Goal: Task Accomplishment & Management: Manage account settings

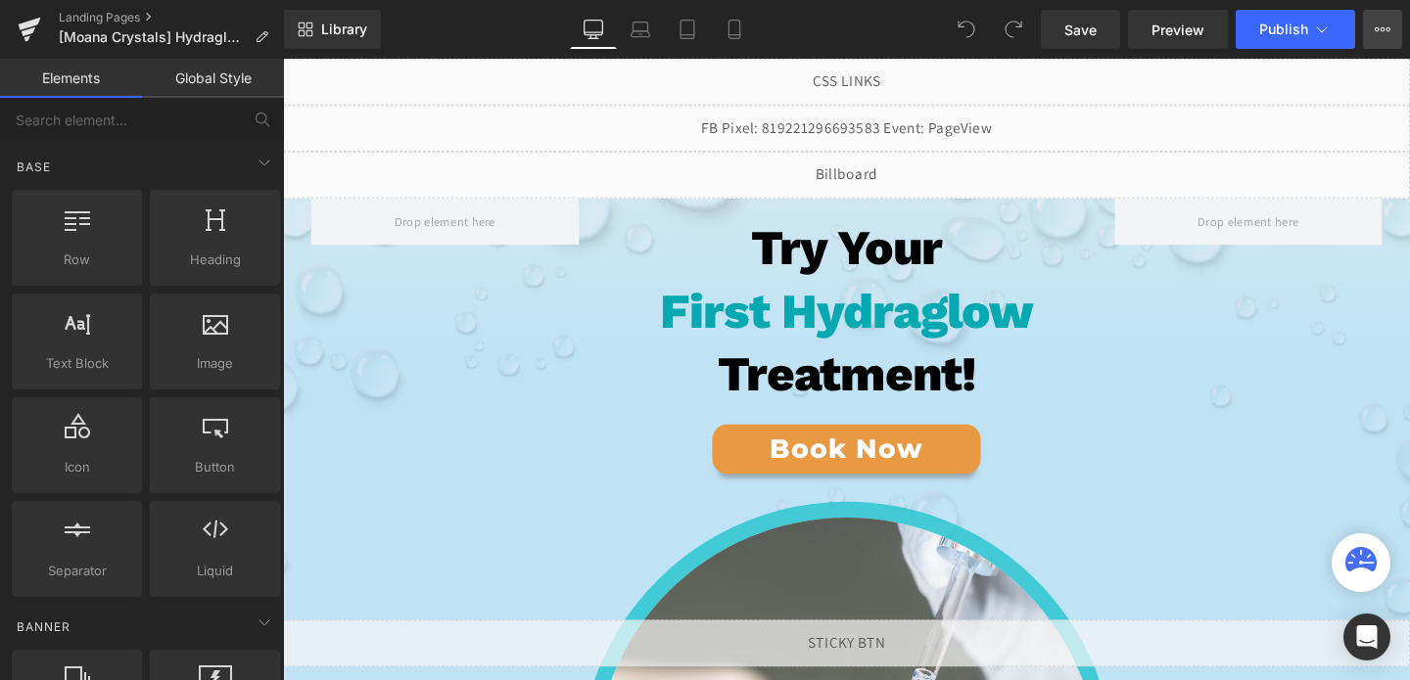
click at [1390, 39] on button "View Live Page View with current Template Save Template to Library Schedule Pub…" at bounding box center [1382, 29] width 39 height 39
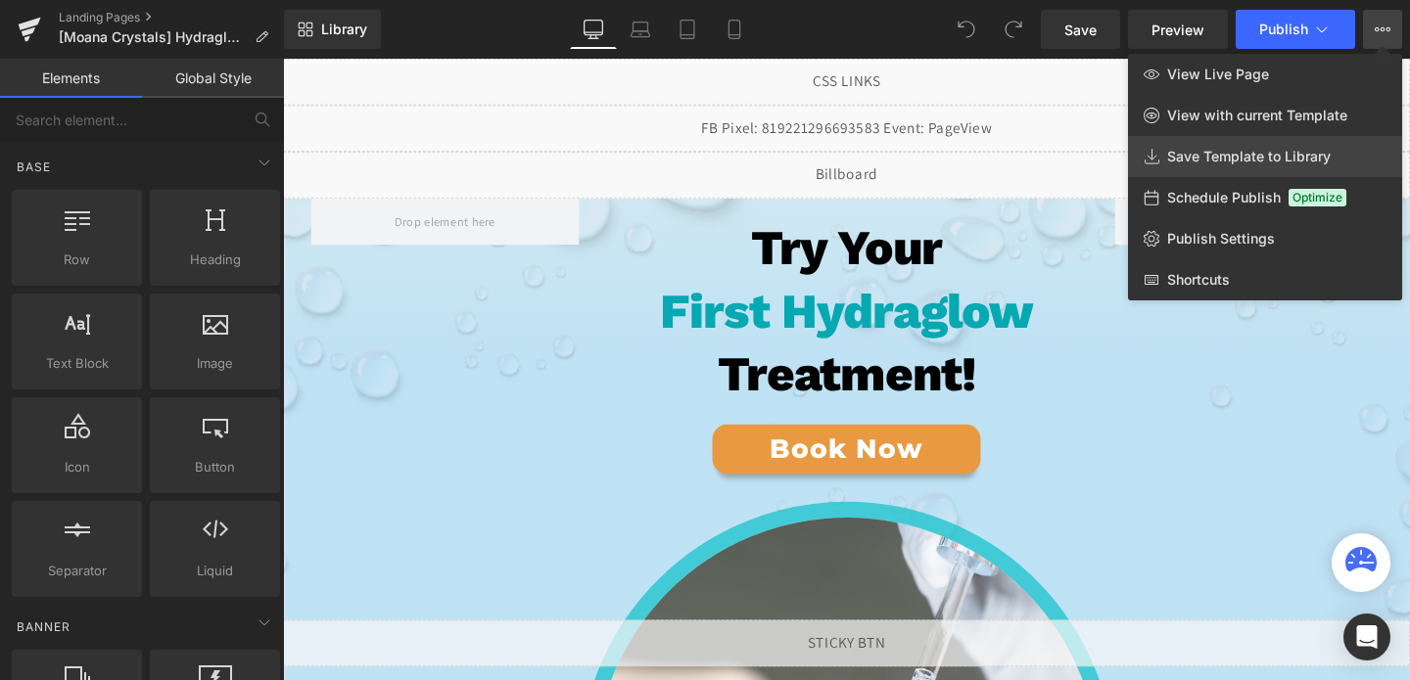
click at [1257, 155] on span "Save Template to Library" at bounding box center [1249, 157] width 164 height 18
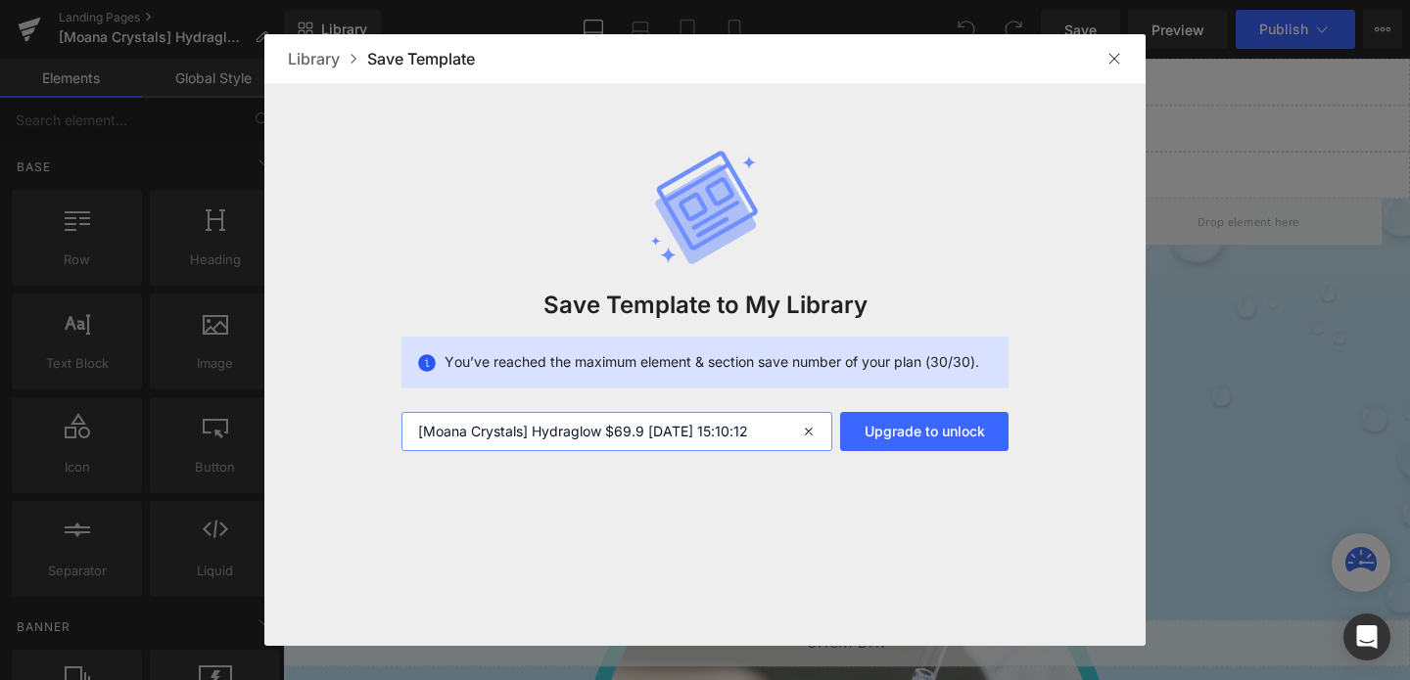
drag, startPoint x: 533, startPoint y: 429, endPoint x: 369, endPoint y: 445, distance: 164.3
drag, startPoint x: 412, startPoint y: 423, endPoint x: 534, endPoint y: 424, distance: 121.4
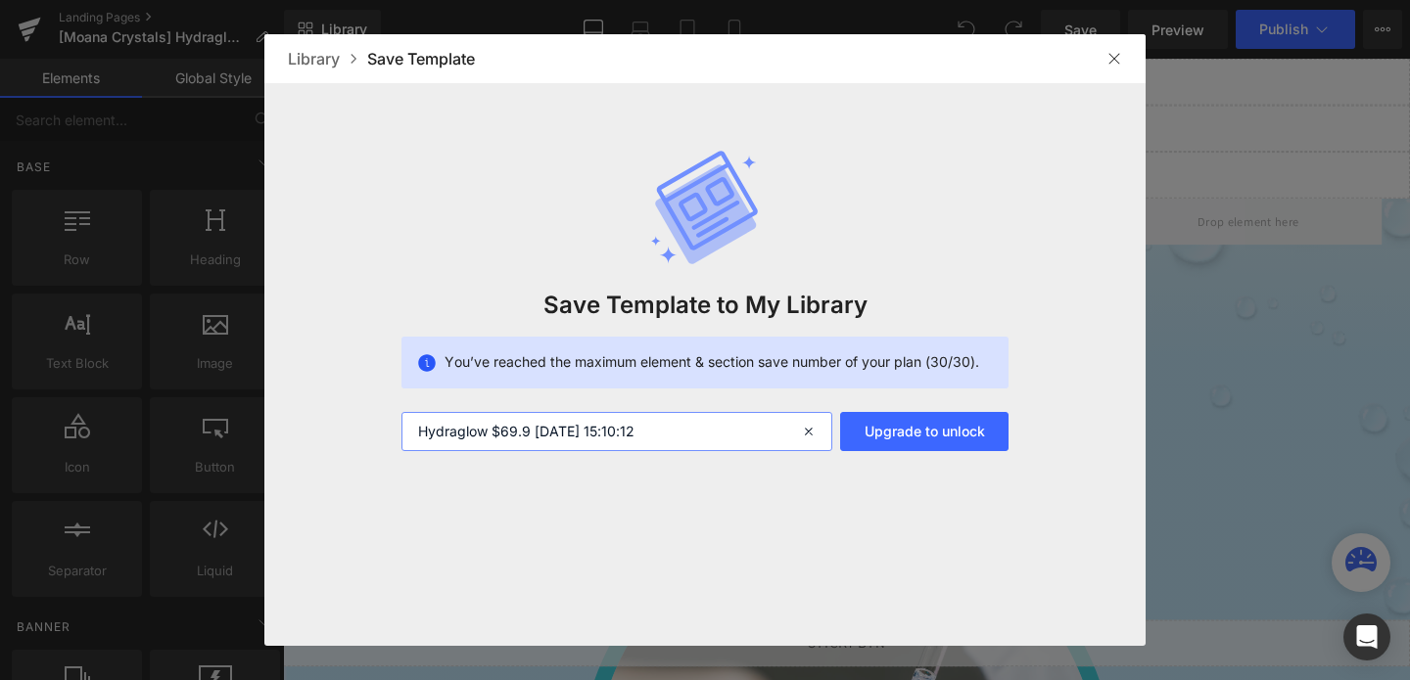
drag, startPoint x: 493, startPoint y: 433, endPoint x: 781, endPoint y: 428, distance: 287.9
type input "Hydraglow"
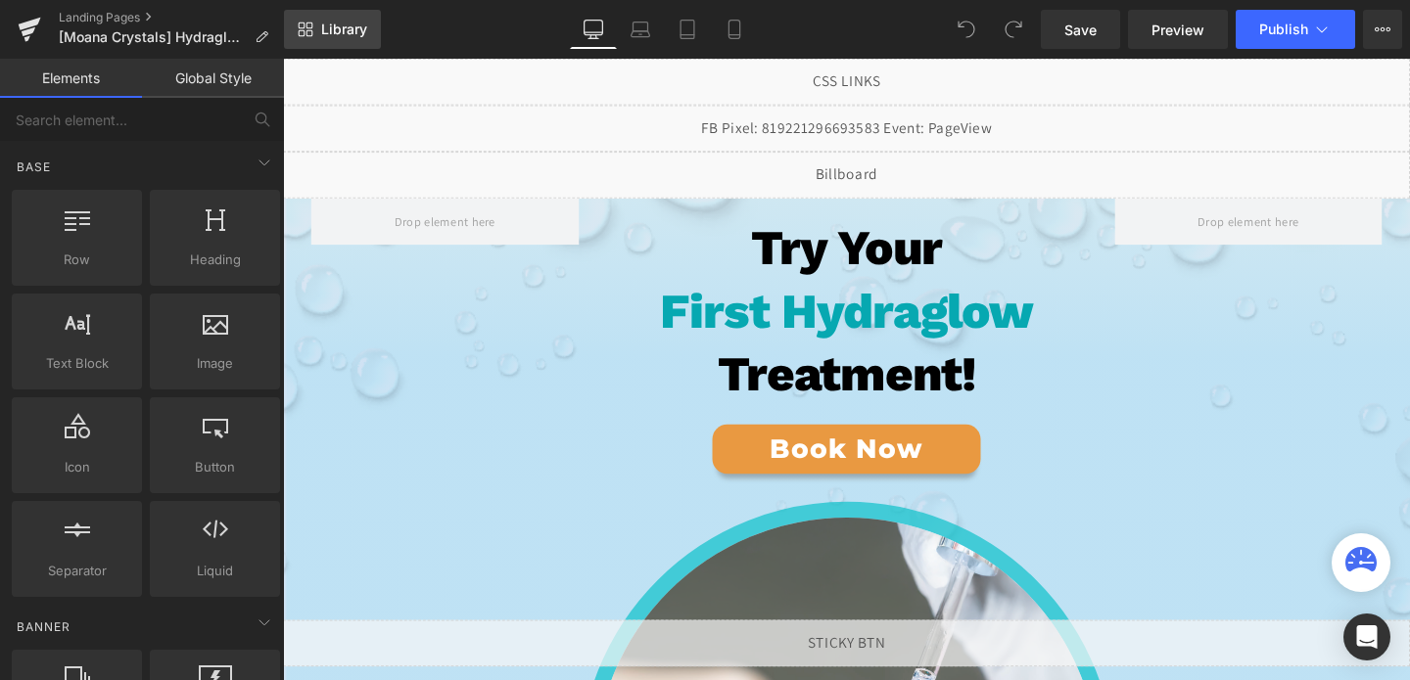
click at [368, 23] on link "Library" at bounding box center [332, 29] width 97 height 39
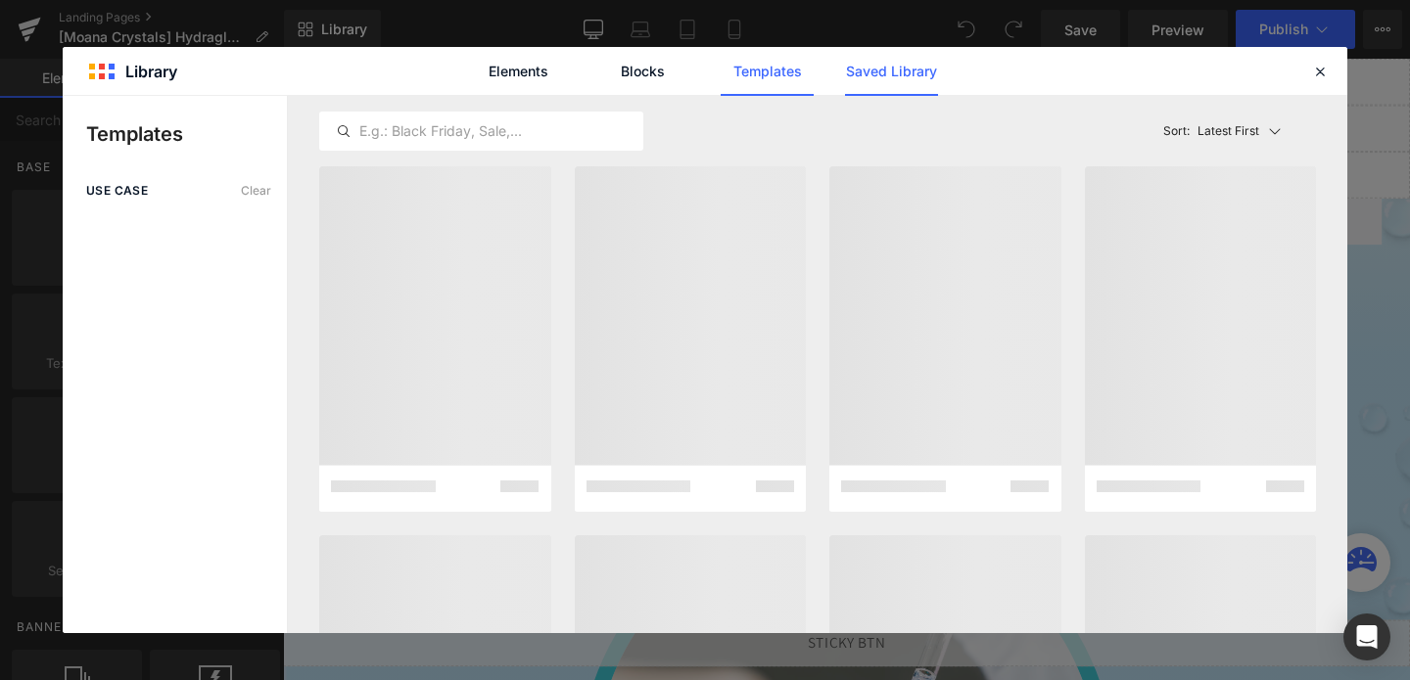
click at [0, 0] on link "Saved Library" at bounding box center [0, 0] width 0 height 0
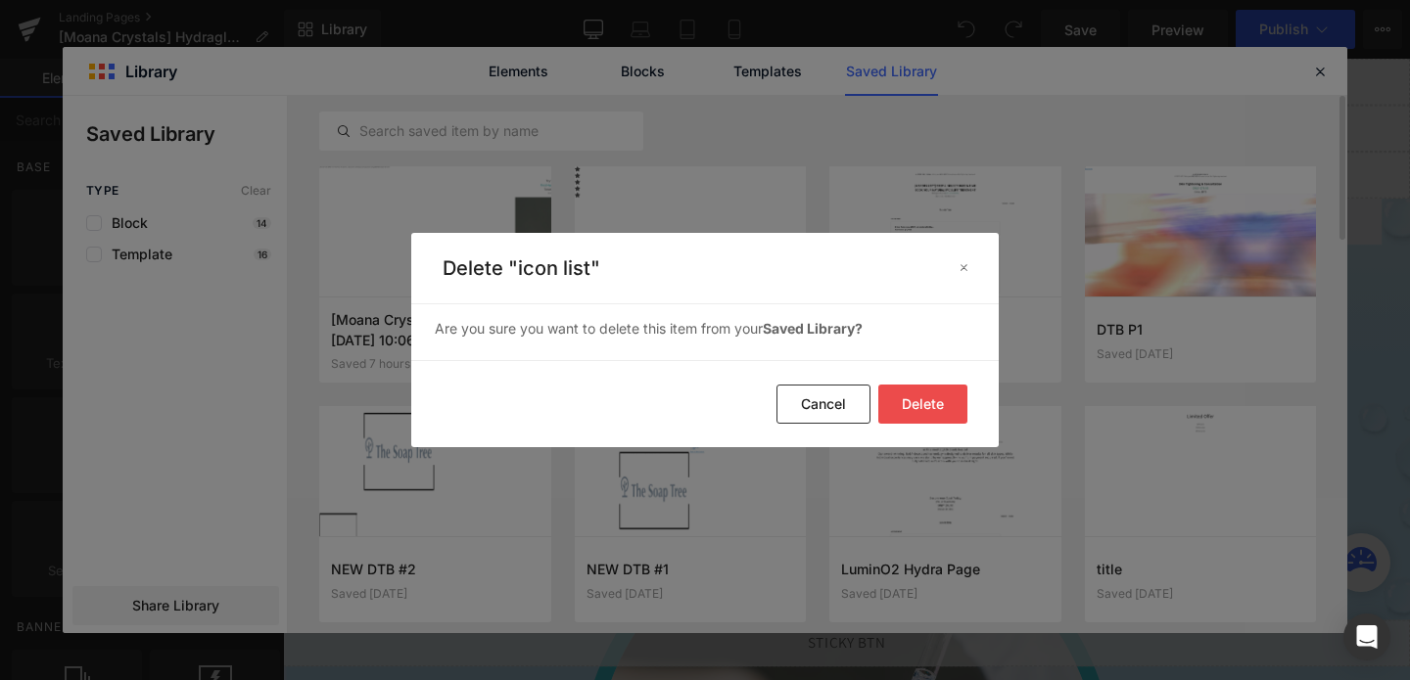
click at [0, 0] on button "Delete" at bounding box center [0, 0] width 0 height 0
